Goal: Find specific page/section

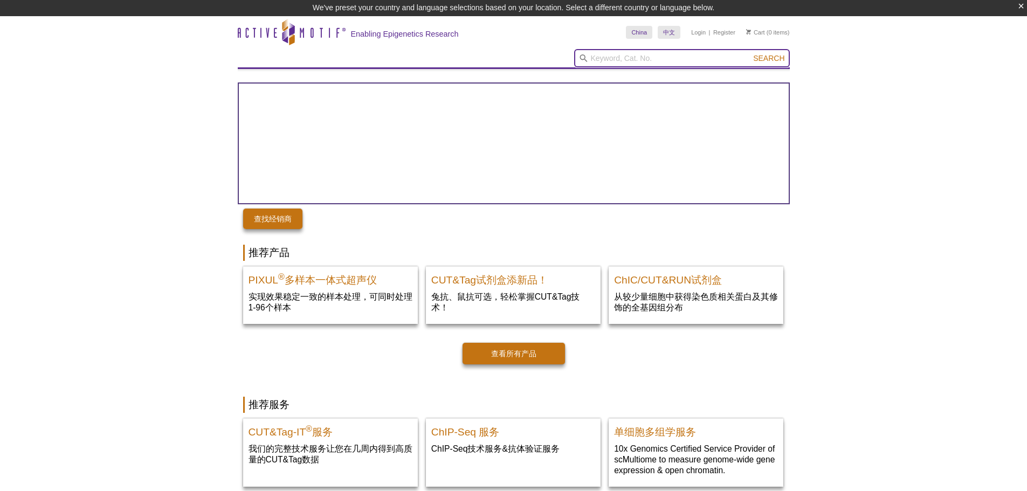
click at [666, 57] on input "search" at bounding box center [682, 58] width 216 height 18
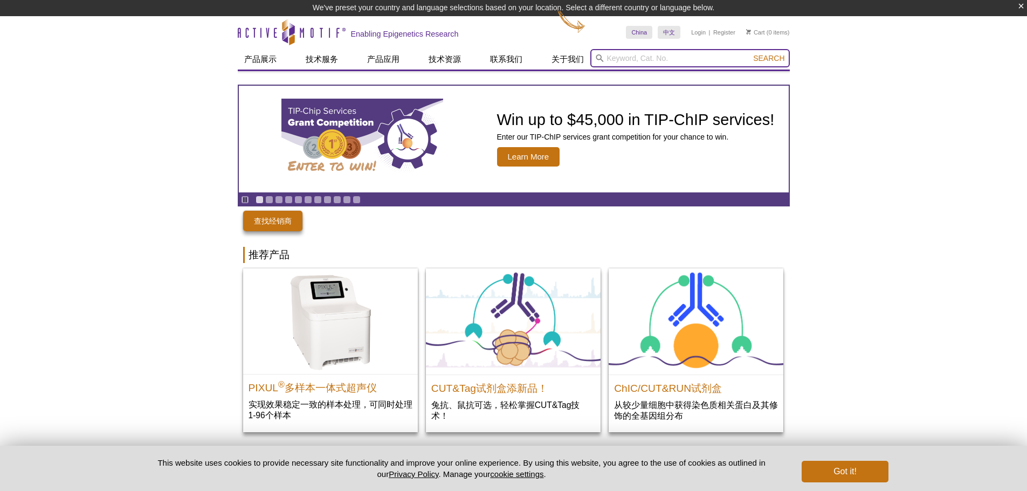
paste input "61489"
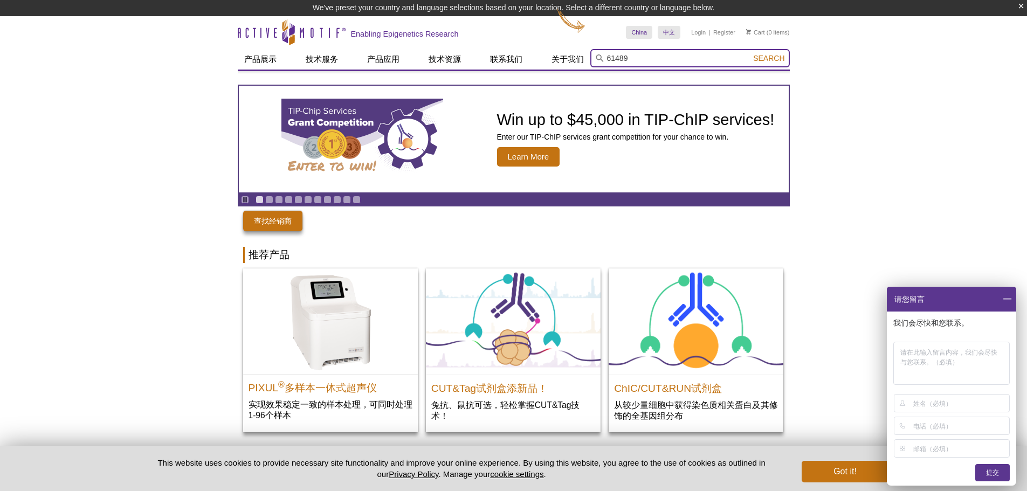
type input "61489"
click at [769, 61] on span "Search" at bounding box center [768, 58] width 31 height 9
click at [1008, 298] on span at bounding box center [1007, 299] width 18 height 25
